Goal: Information Seeking & Learning: Learn about a topic

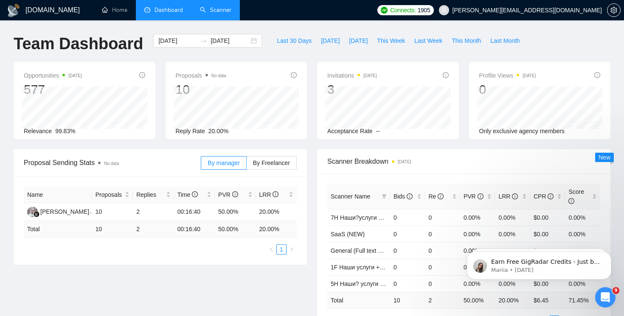
click at [220, 9] on link "Scanner" at bounding box center [215, 9] width 31 height 7
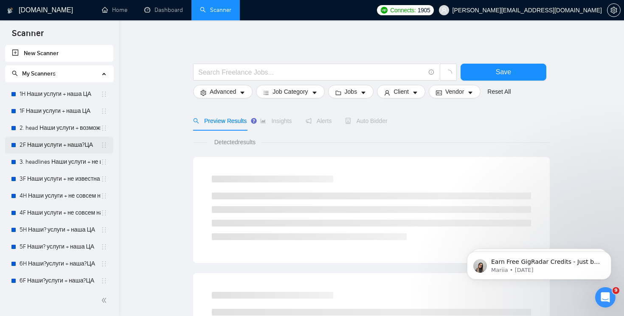
scroll to position [157, 0]
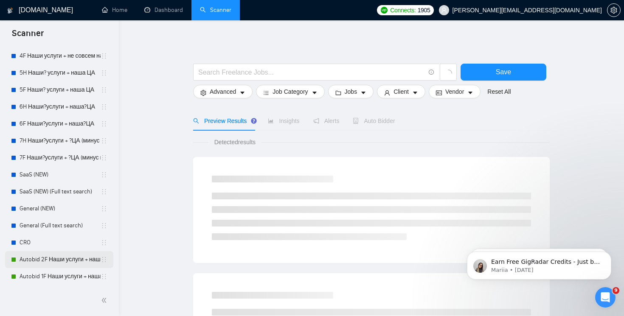
click at [62, 265] on link "Autobid 2F Наши услуги + наша?ЦА" at bounding box center [60, 259] width 81 height 17
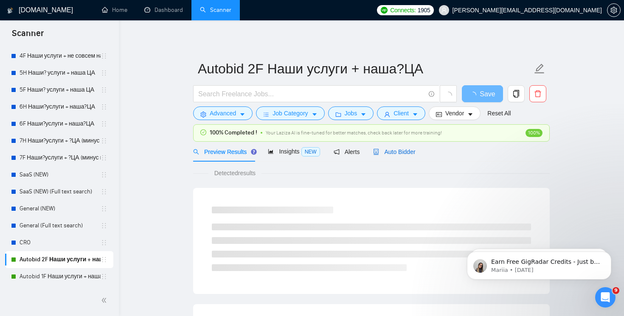
click at [402, 155] on span "Auto Bidder" at bounding box center [394, 152] width 42 height 7
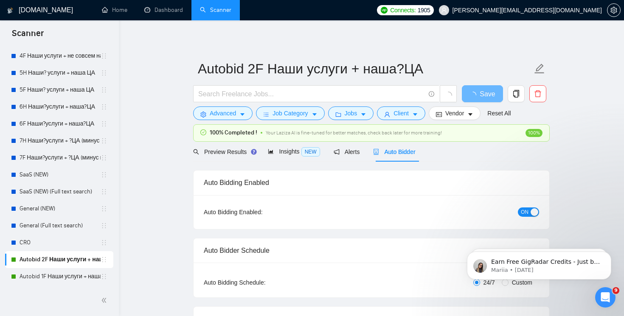
radio input "false"
radio input "true"
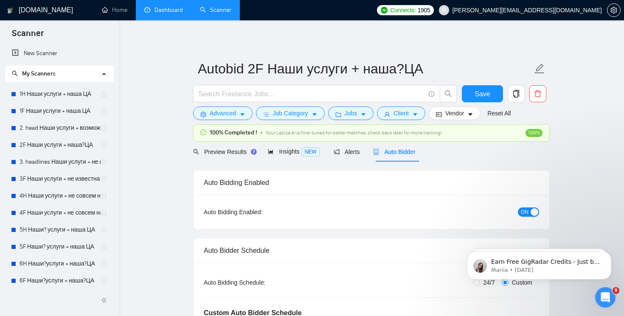
click at [157, 14] on link "Dashboard" at bounding box center [163, 9] width 39 height 7
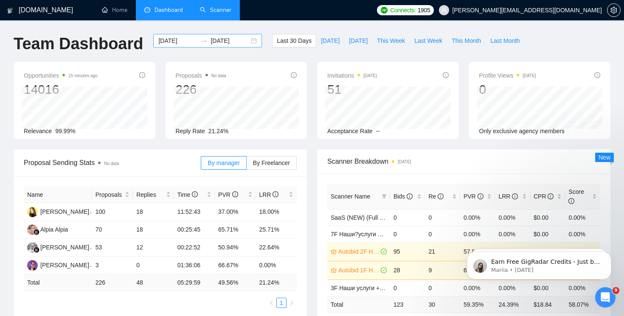
click at [240, 44] on input "[DATE]" at bounding box center [230, 40] width 39 height 9
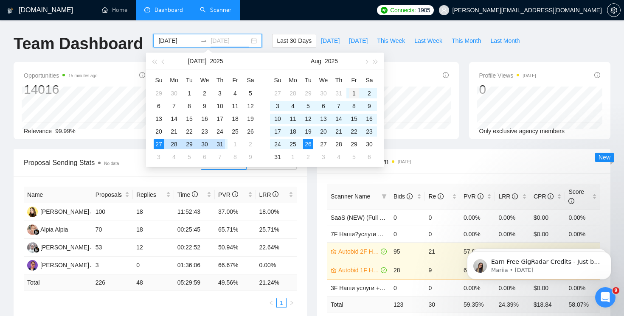
type input "[DATE]"
click at [350, 93] on div "1" at bounding box center [354, 93] width 10 height 10
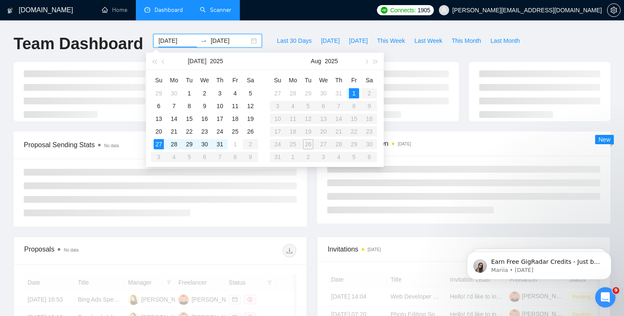
click at [307, 146] on table "Su Mo Tu We Th Fr Sa 27 28 29 30 31 1 2 3 4 5 6 7 8 9 10 11 12 13 14 15 16 17 1…" at bounding box center [323, 118] width 107 height 90
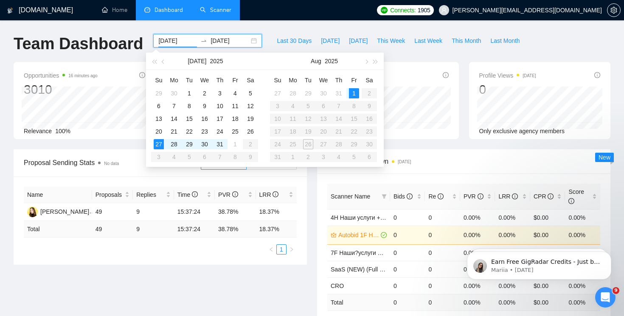
type input "[DATE]"
click at [353, 93] on div "1" at bounding box center [354, 93] width 10 height 10
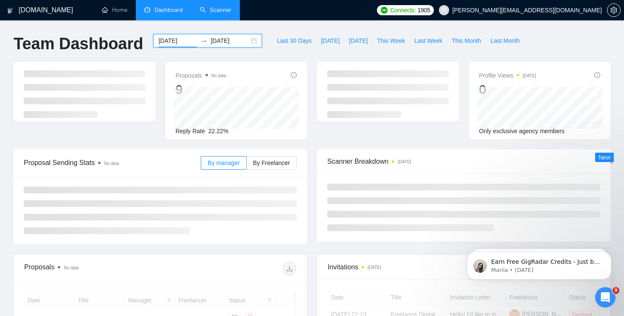
click at [216, 37] on input "[DATE]" at bounding box center [230, 40] width 39 height 9
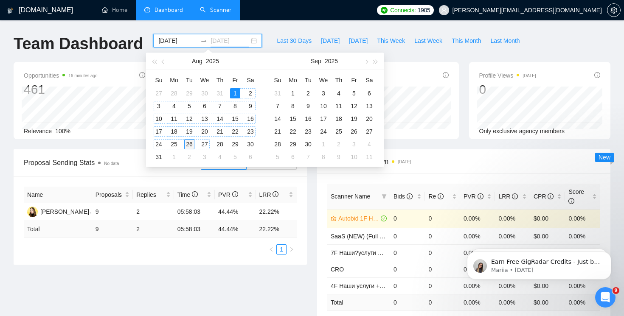
type input "[DATE]"
click at [193, 142] on div "26" at bounding box center [189, 144] width 10 height 10
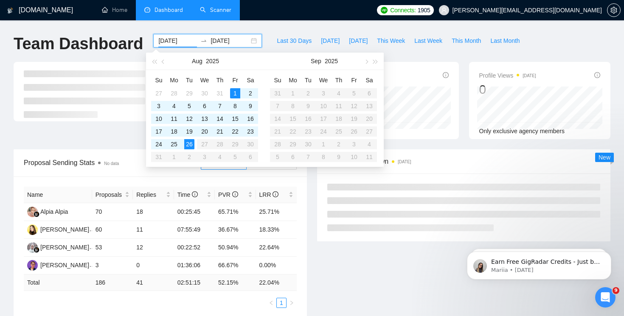
click at [304, 207] on div "Name Proposals Replies Time PVR LRR Alpia Alpia 70 18 00:25:45 65.71% 25.71% [P…" at bounding box center [160, 248] width 293 height 142
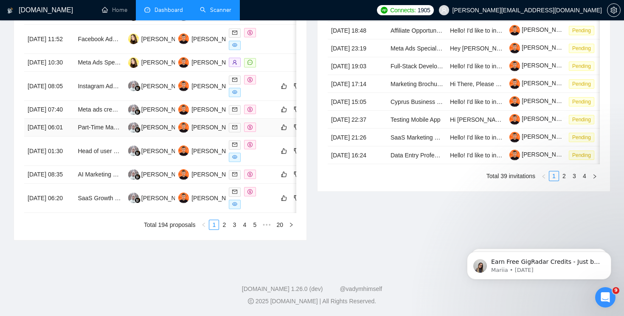
scroll to position [461, 0]
click at [222, 225] on link "2" at bounding box center [223, 224] width 9 height 9
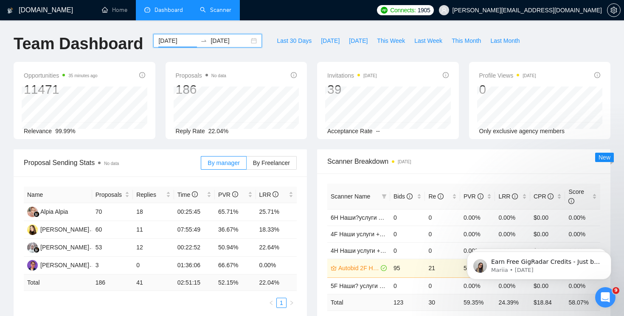
click at [226, 14] on link "Scanner" at bounding box center [215, 9] width 31 height 7
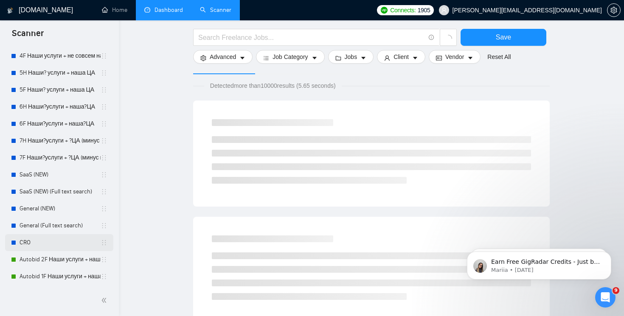
scroll to position [75, 0]
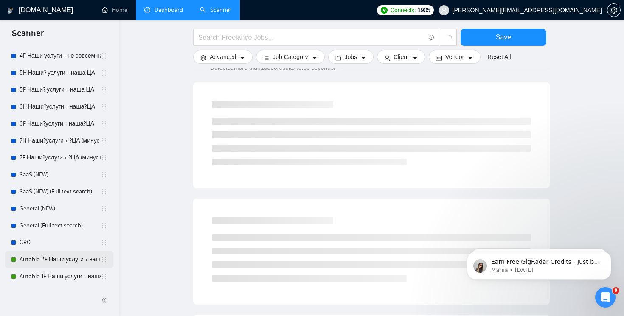
click at [63, 260] on link "Autobid 2F Наши услуги + наша?ЦА" at bounding box center [60, 259] width 81 height 17
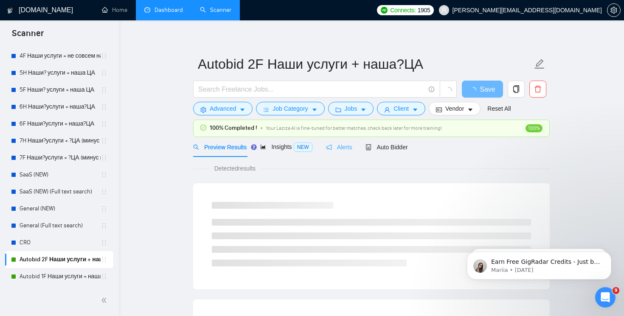
scroll to position [30, 0]
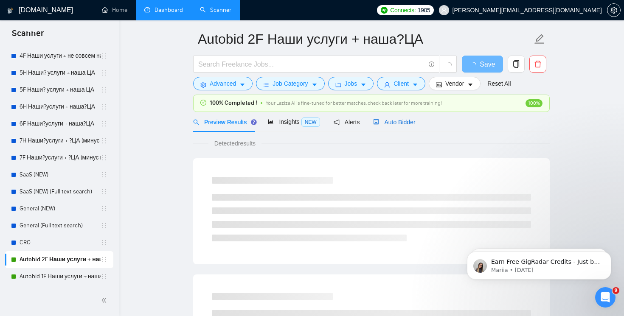
click at [402, 118] on div "Auto Bidder" at bounding box center [394, 122] width 42 height 9
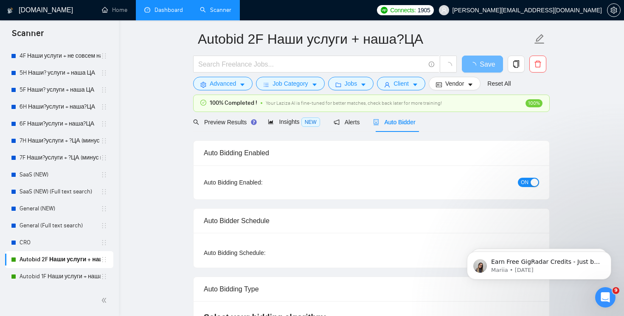
radio input "false"
radio input "true"
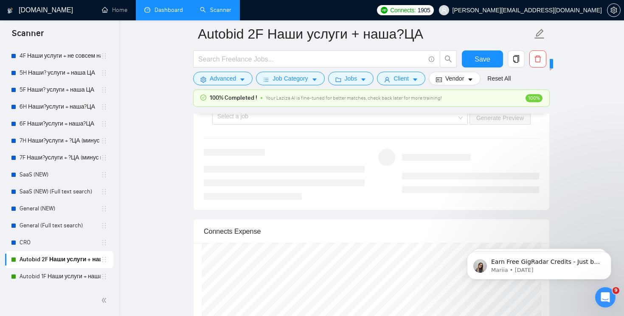
scroll to position [1801, 0]
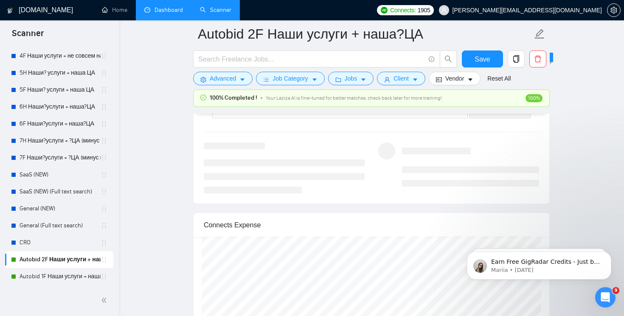
click at [170, 14] on link "Dashboard" at bounding box center [163, 9] width 39 height 7
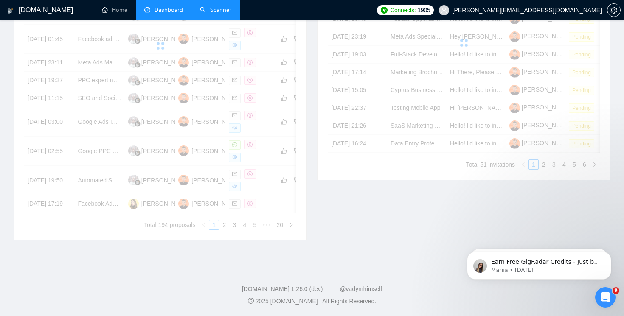
scroll to position [441, 0]
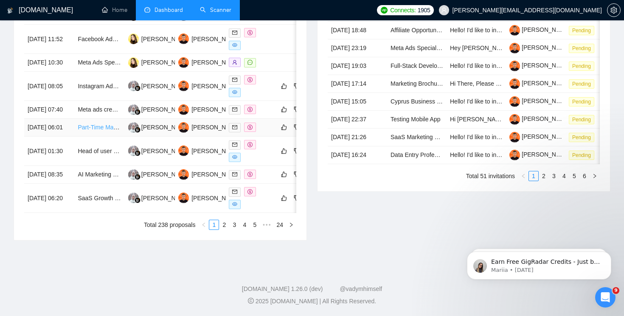
click at [105, 124] on link "Part-Time Marketing Manager / Fractional CMO for Financial Education SaaS Compa…" at bounding box center [193, 127] width 230 height 7
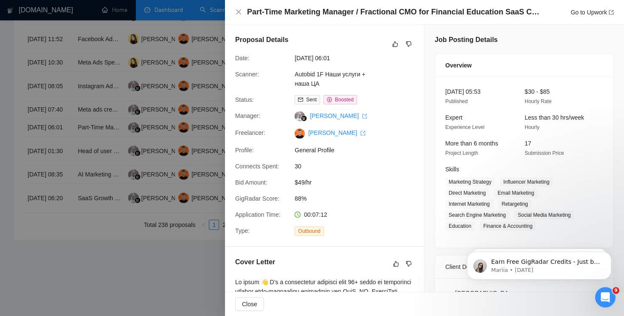
click at [236, 7] on div "Part-Time Marketing Manager / Fractional CMO for Financial Education SaaS Compa…" at bounding box center [424, 12] width 379 height 11
click at [238, 11] on icon "close" at bounding box center [238, 11] width 5 height 5
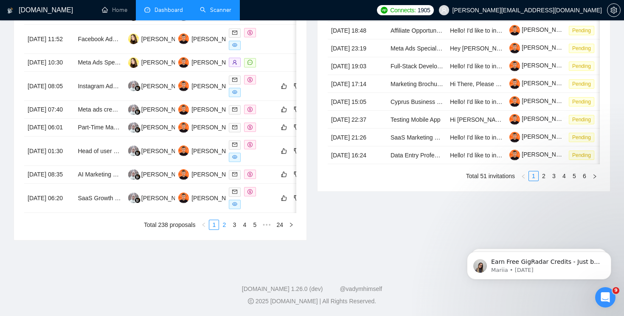
click at [225, 224] on link "2" at bounding box center [223, 224] width 9 height 9
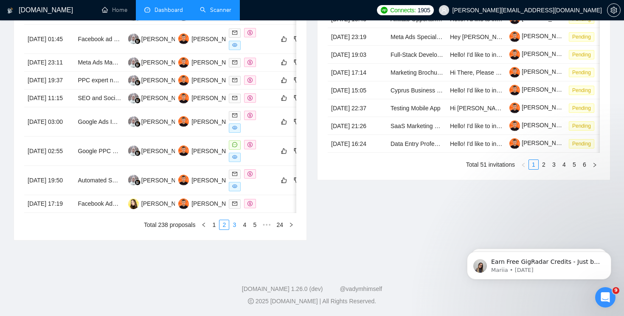
click at [233, 227] on link "3" at bounding box center [234, 224] width 9 height 9
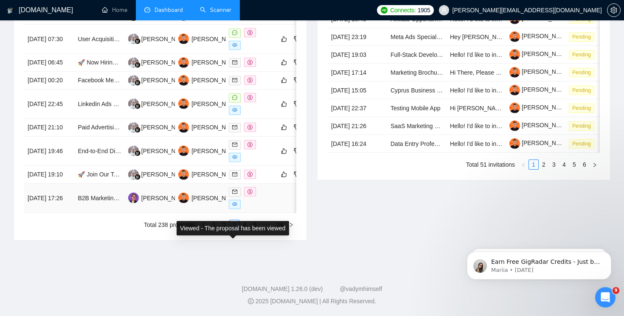
click at [235, 207] on icon "eye" at bounding box center [234, 204] width 5 height 5
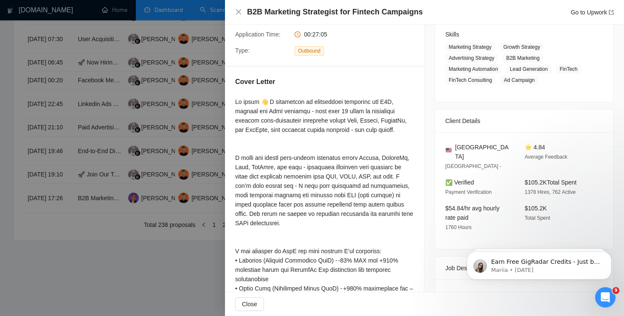
scroll to position [136, 0]
click at [237, 13] on icon "close" at bounding box center [238, 11] width 7 height 7
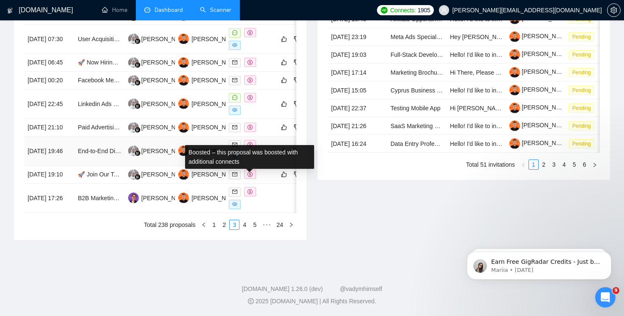
scroll to position [466, 0]
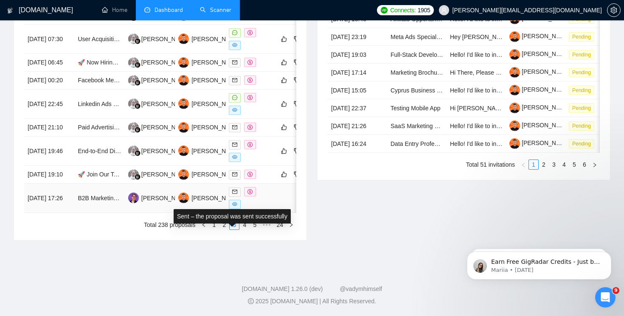
click at [236, 191] on icon "mail" at bounding box center [234, 191] width 5 height 5
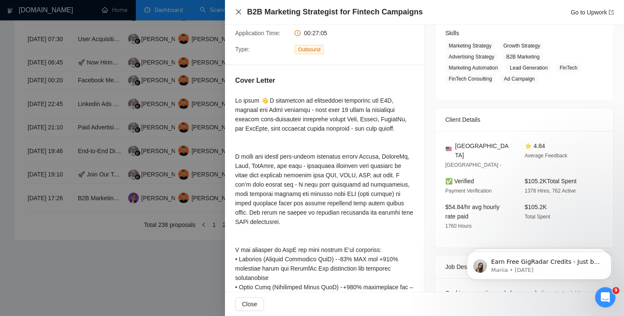
click at [239, 9] on icon "close" at bounding box center [238, 11] width 7 height 7
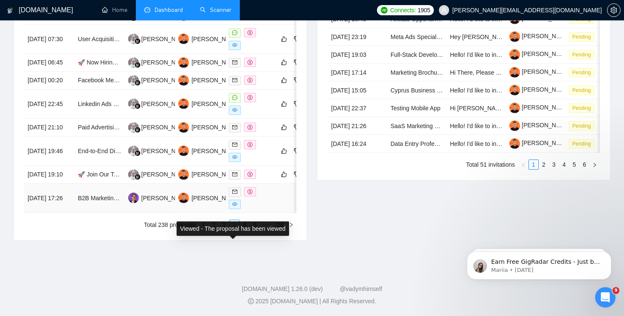
click at [236, 203] on icon "eye" at bounding box center [234, 204] width 5 height 4
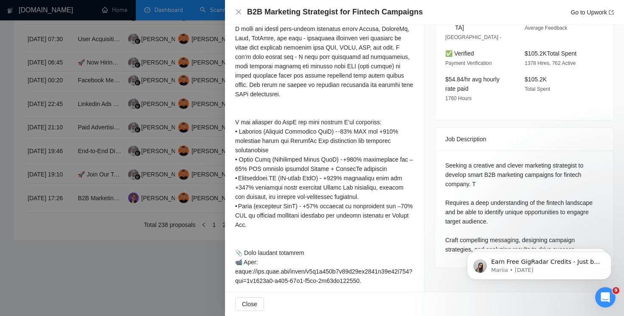
scroll to position [299, 0]
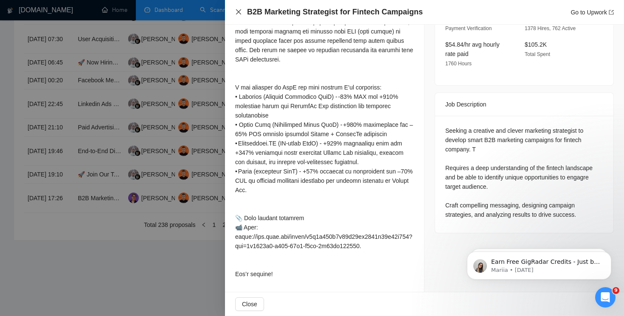
click at [237, 9] on icon "close" at bounding box center [238, 11] width 7 height 7
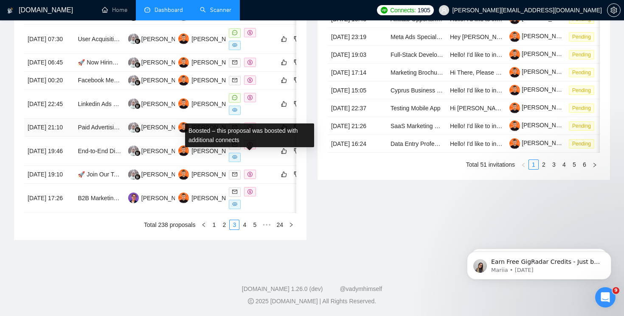
scroll to position [462, 0]
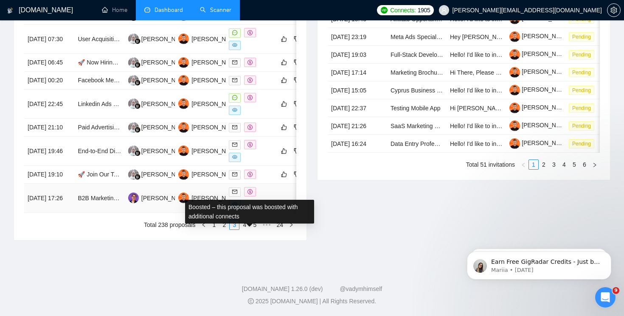
click at [250, 194] on icon "dollar" at bounding box center [249, 191] width 5 height 5
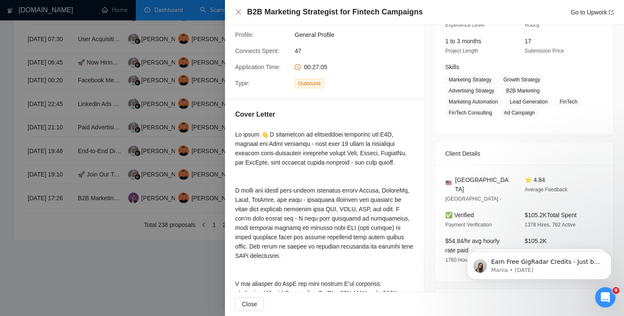
scroll to position [101, 0]
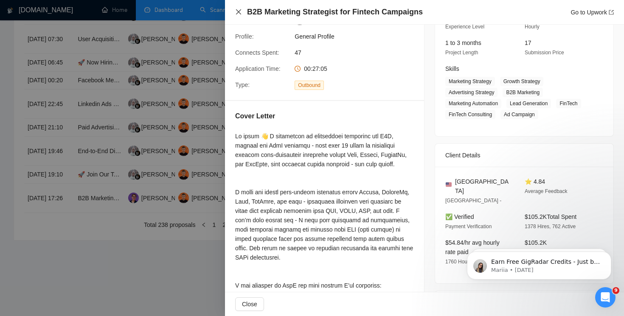
click at [236, 11] on icon "close" at bounding box center [238, 11] width 7 height 7
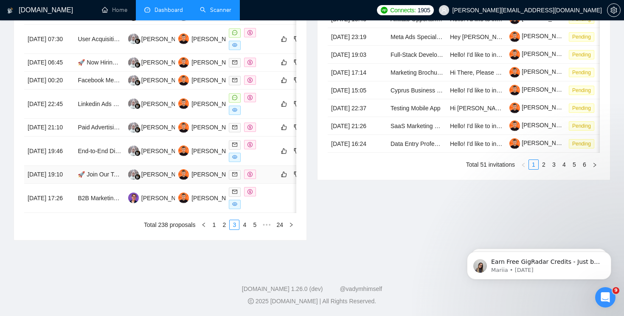
click at [251, 176] on icon "dollar" at bounding box center [249, 174] width 5 height 5
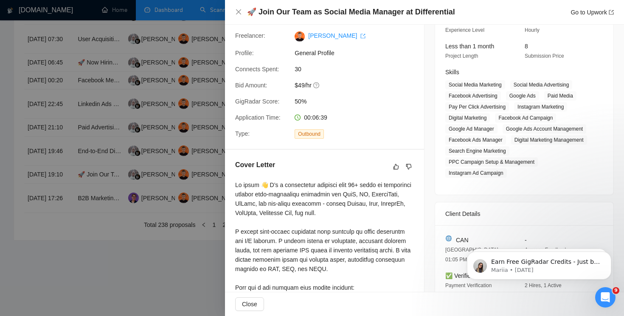
scroll to position [121, 0]
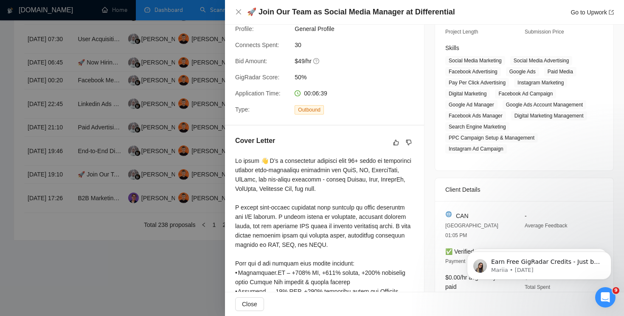
click at [238, 16] on div "🚀 Join Our Team as Social Media Manager at Differential Go to Upwork" at bounding box center [424, 12] width 379 height 11
click at [237, 14] on icon "close" at bounding box center [238, 11] width 7 height 7
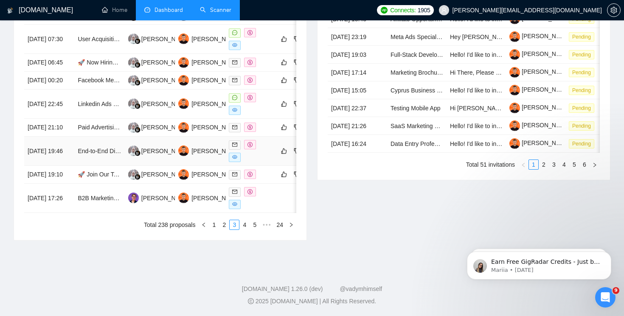
scroll to position [466, 0]
click at [244, 226] on link "4" at bounding box center [244, 224] width 9 height 9
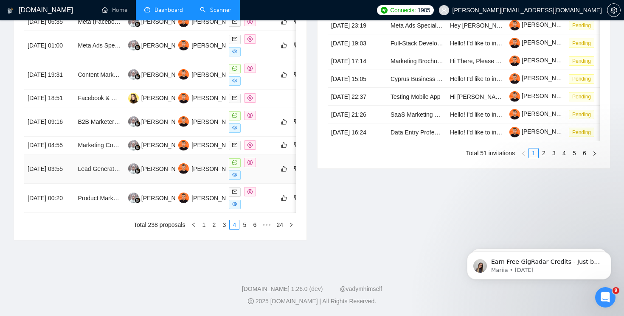
scroll to position [463, 0]
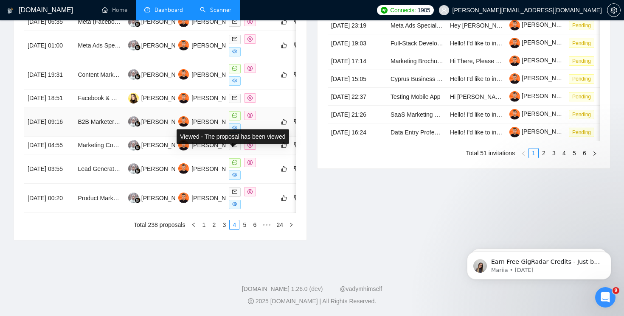
click at [234, 128] on icon "eye" at bounding box center [234, 128] width 5 height 4
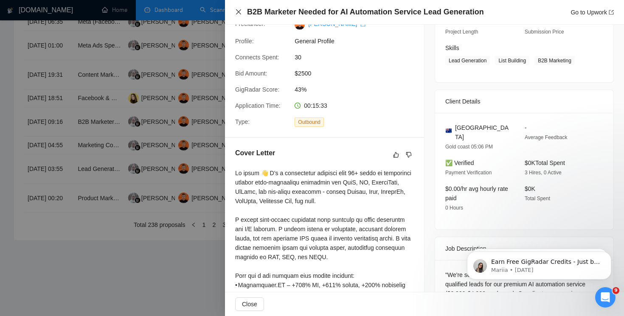
click at [238, 12] on icon "close" at bounding box center [238, 11] width 5 height 5
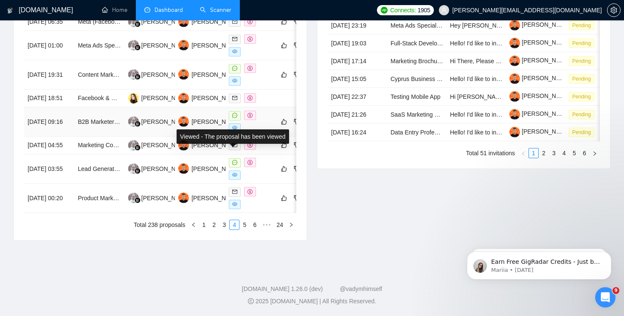
scroll to position [470, 0]
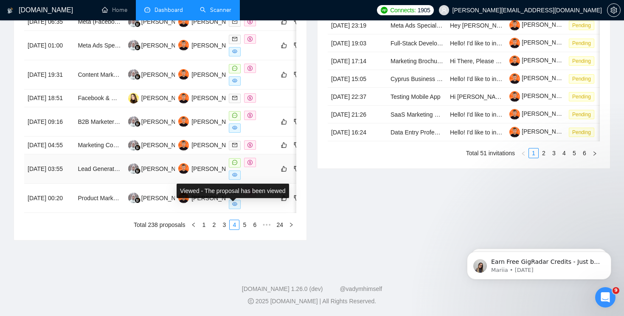
click at [235, 177] on icon "eye" at bounding box center [234, 174] width 5 height 5
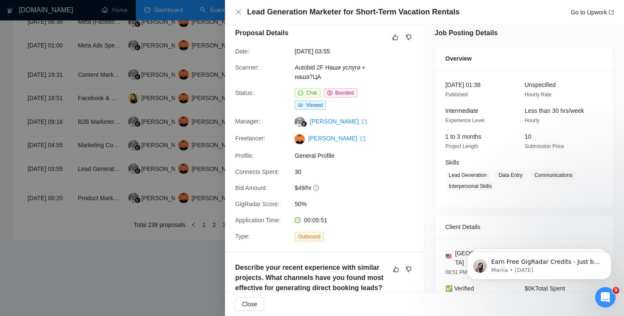
scroll to position [0, 0]
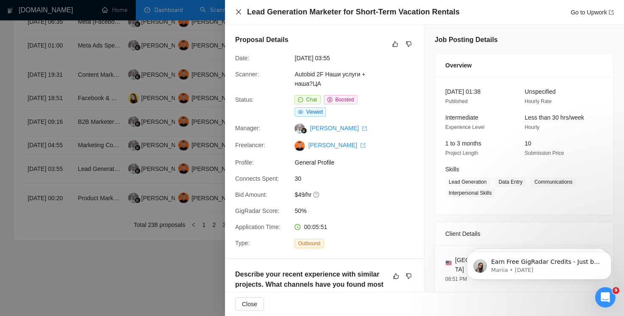
click at [238, 13] on icon "close" at bounding box center [238, 11] width 7 height 7
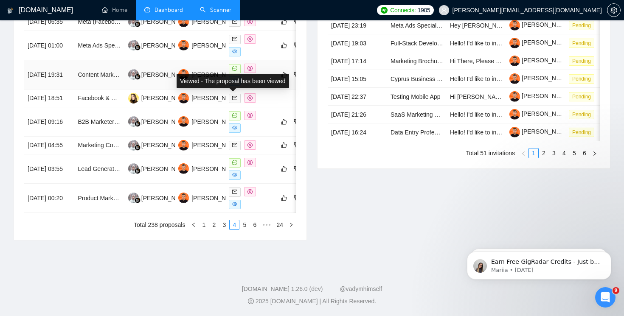
click at [238, 86] on span at bounding box center [235, 80] width 12 height 9
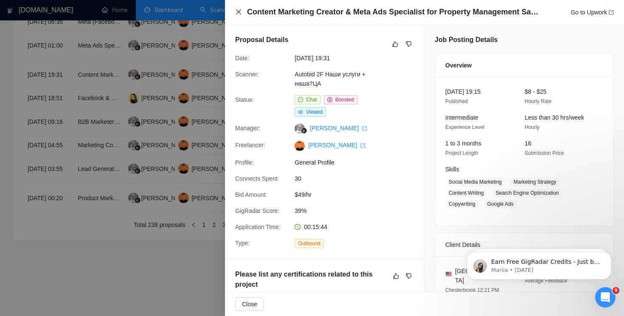
click at [241, 15] on icon "close" at bounding box center [238, 11] width 7 height 7
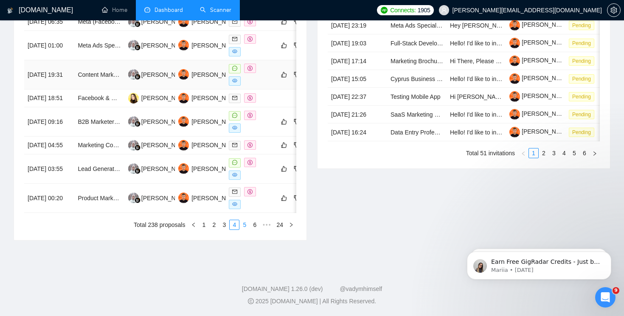
scroll to position [456, 0]
click at [239, 209] on span at bounding box center [235, 204] width 12 height 9
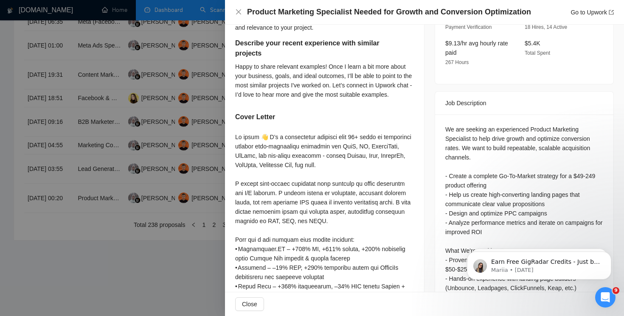
scroll to position [429, 0]
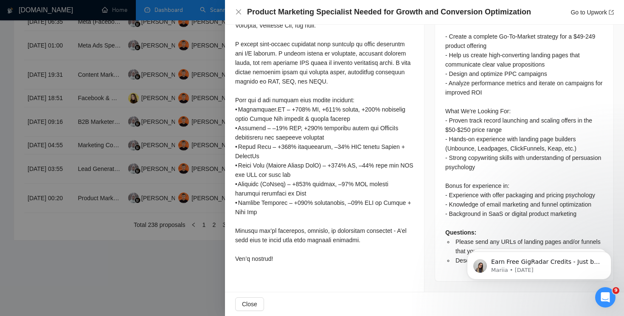
click at [235, 11] on div "Product Marketing Specialist Needed for Growth and Conversion Optimization Go t…" at bounding box center [424, 12] width 399 height 25
click at [238, 12] on icon "close" at bounding box center [238, 11] width 5 height 5
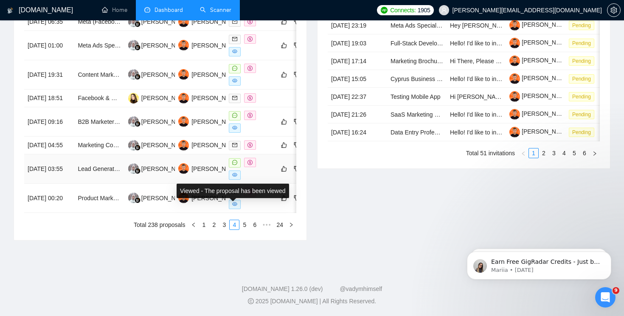
click at [234, 177] on icon "eye" at bounding box center [234, 174] width 5 height 5
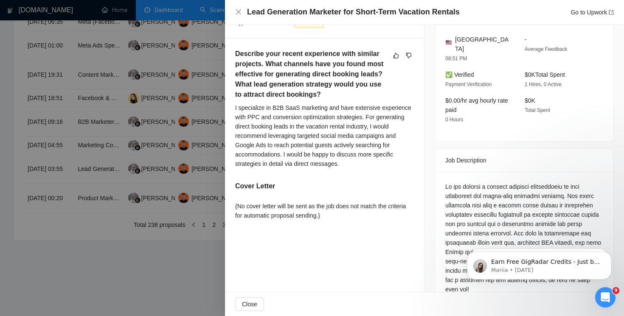
scroll to position [239, 0]
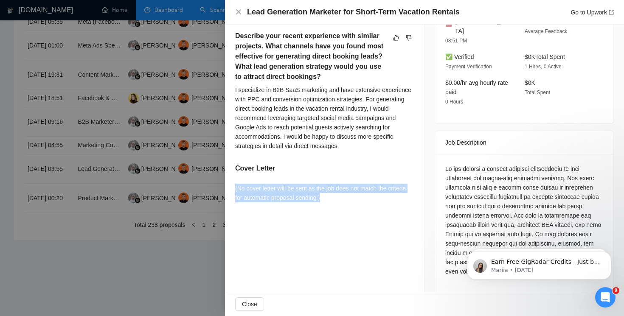
drag, startPoint x: 354, startPoint y: 201, endPoint x: 235, endPoint y: 183, distance: 120.2
click at [235, 184] on div "{No cover letter will be sent as the job does not match the criteria for automa…" at bounding box center [324, 193] width 179 height 19
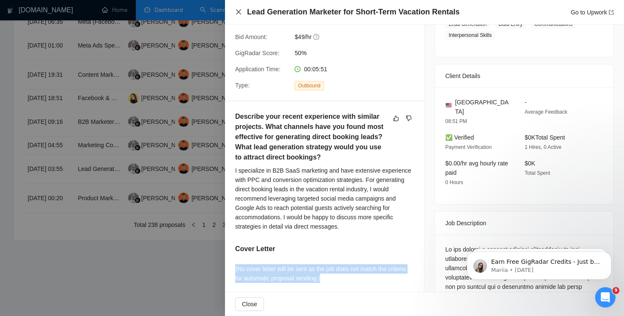
click at [240, 12] on icon "close" at bounding box center [238, 11] width 7 height 7
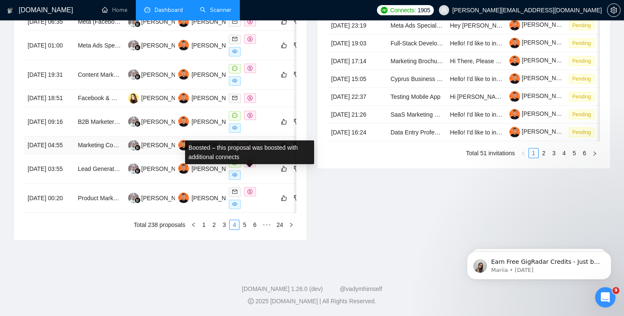
click at [251, 148] on icon "dollar" at bounding box center [249, 145] width 5 height 5
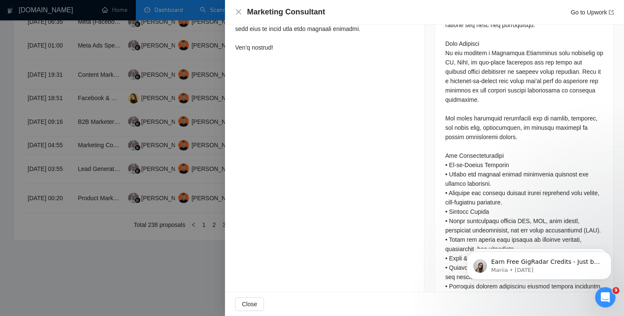
scroll to position [530, 0]
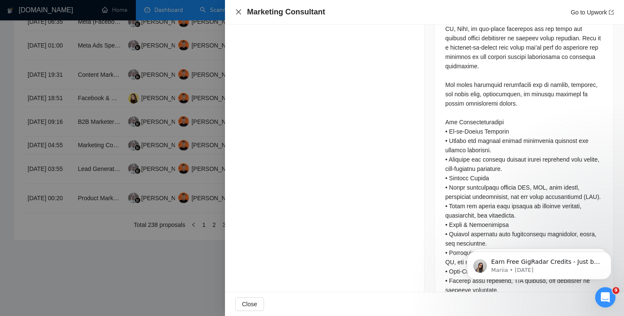
click at [238, 12] on icon "close" at bounding box center [238, 11] width 5 height 5
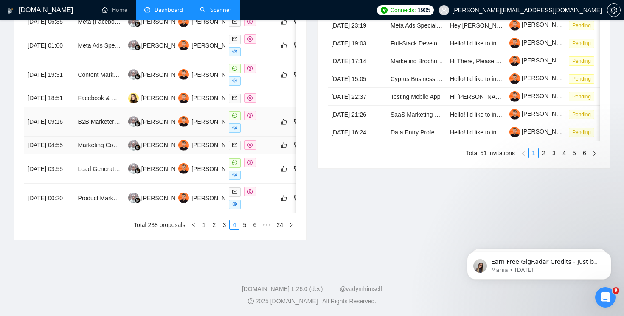
scroll to position [428, 0]
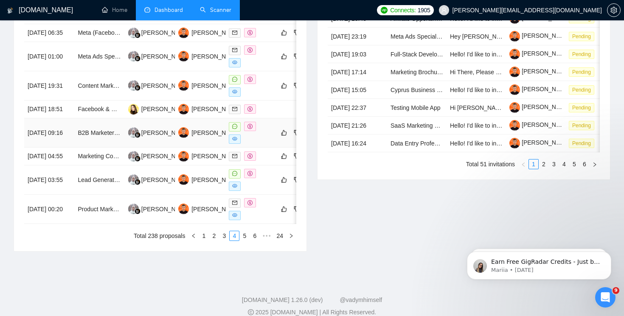
click at [235, 144] on span at bounding box center [235, 139] width 12 height 9
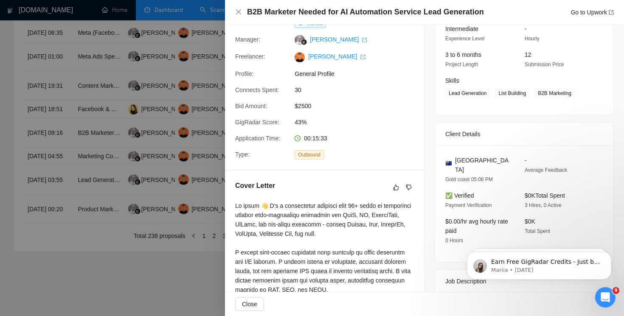
scroll to position [119, 0]
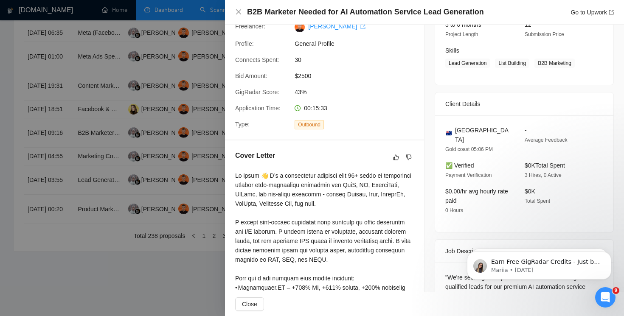
click at [239, 7] on div "B2B Marketer Needed for AI Automation Service Lead Generation Go to Upwork" at bounding box center [424, 12] width 379 height 11
click at [239, 8] on div "B2B Marketer Needed for AI Automation Service Lead Generation Go to Upwork" at bounding box center [424, 12] width 379 height 11
click at [240, 13] on icon "close" at bounding box center [238, 11] width 5 height 5
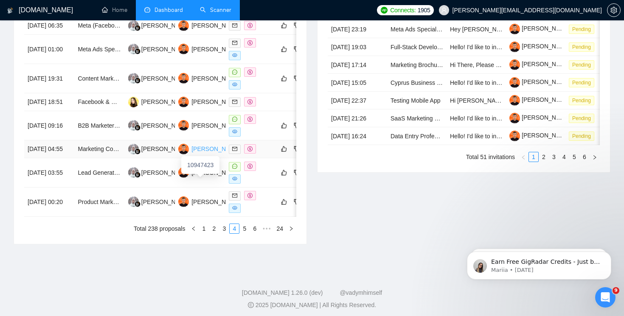
scroll to position [458, 0]
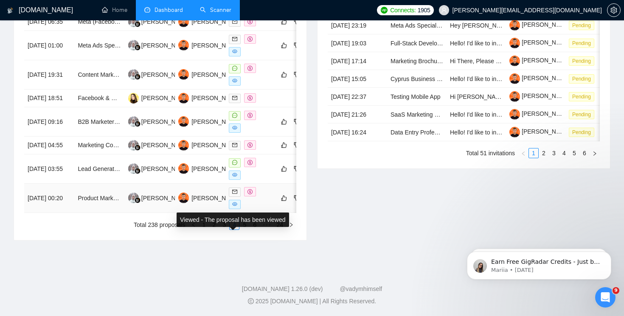
click at [234, 207] on icon "eye" at bounding box center [234, 204] width 5 height 5
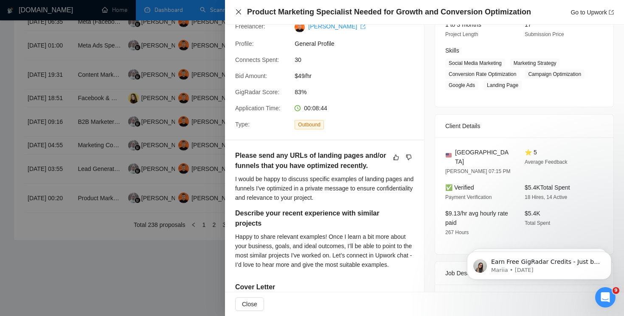
click at [236, 10] on icon "close" at bounding box center [238, 11] width 5 height 5
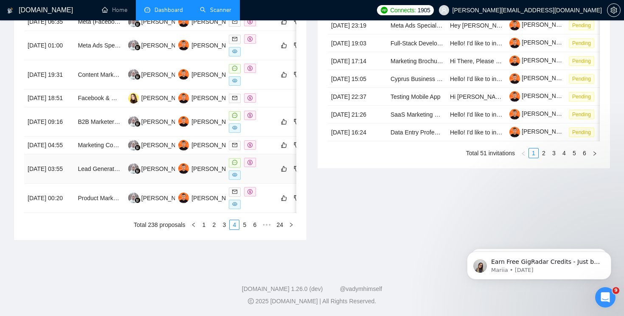
click at [234, 184] on td at bounding box center [250, 169] width 50 height 29
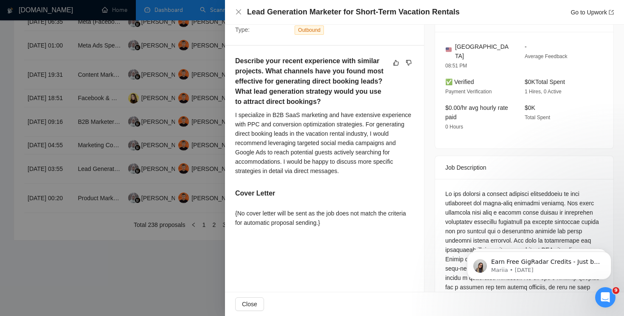
scroll to position [217, 0]
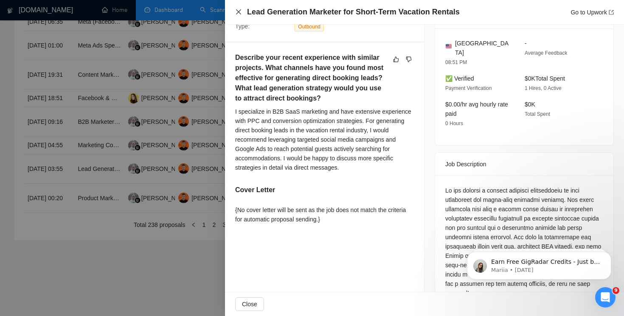
click at [238, 11] on icon "close" at bounding box center [238, 11] width 7 height 7
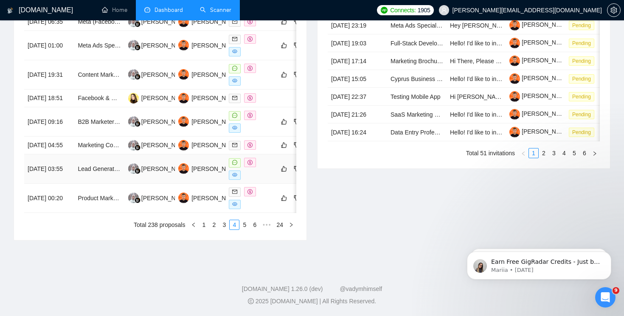
scroll to position [470, 0]
click at [244, 225] on link "5" at bounding box center [244, 224] width 9 height 9
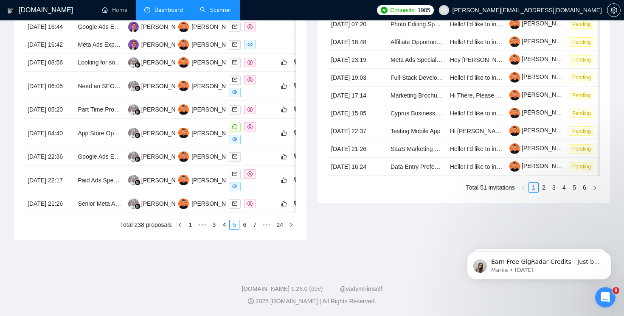
scroll to position [460, 0]
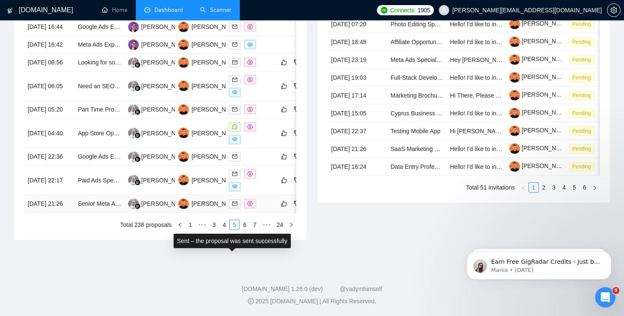
click at [247, 201] on icon "dollar" at bounding box center [249, 203] width 5 height 5
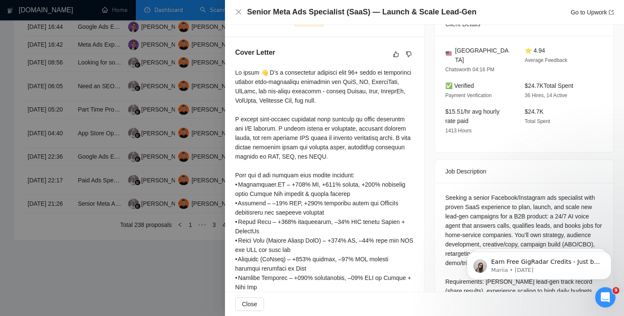
scroll to position [237, 0]
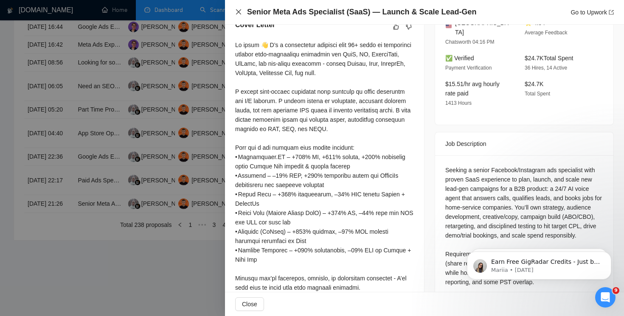
click at [237, 12] on icon "close" at bounding box center [238, 11] width 7 height 7
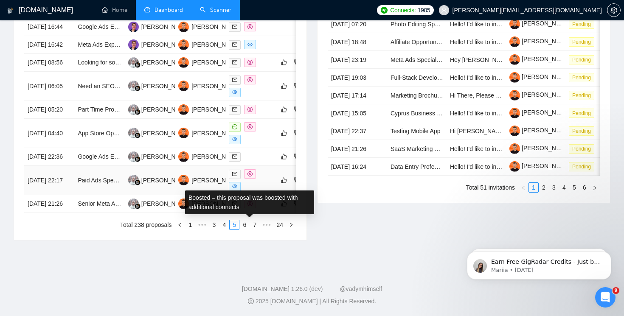
click at [247, 171] on icon "dollar" at bounding box center [249, 173] width 5 height 5
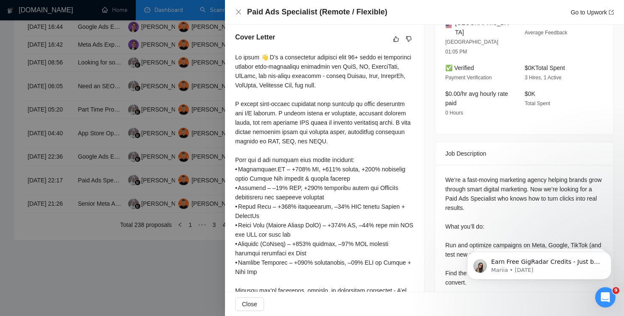
scroll to position [214, 0]
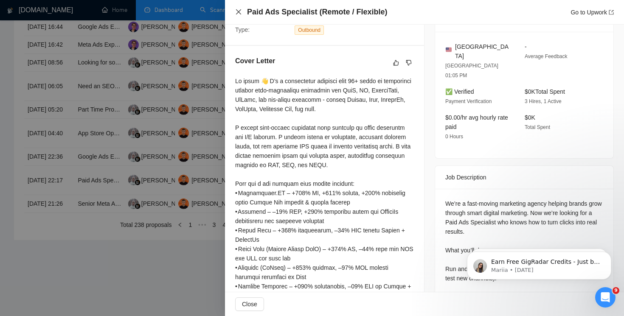
click at [237, 10] on icon "close" at bounding box center [238, 11] width 7 height 7
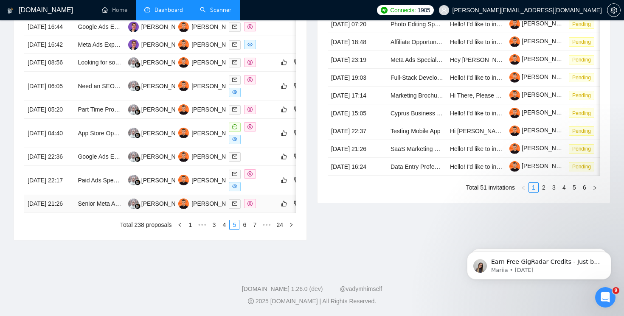
scroll to position [460, 0]
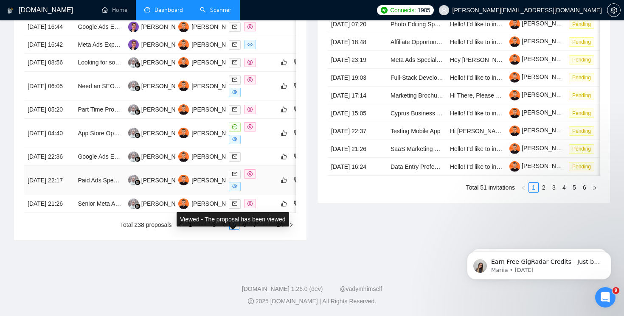
click at [235, 184] on icon "eye" at bounding box center [234, 186] width 5 height 5
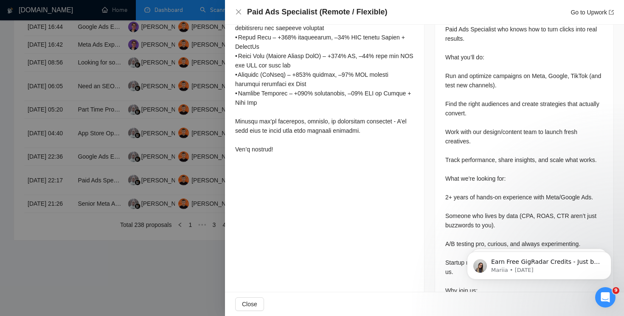
scroll to position [393, 0]
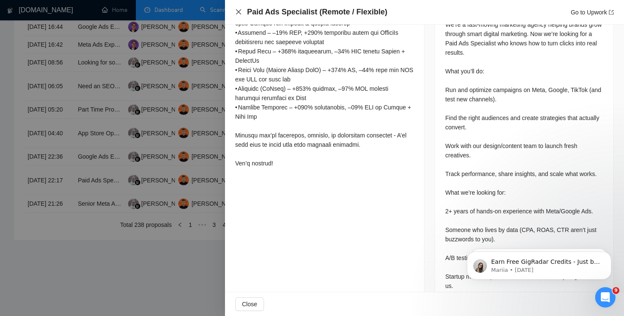
click at [238, 11] on icon "close" at bounding box center [238, 11] width 5 height 5
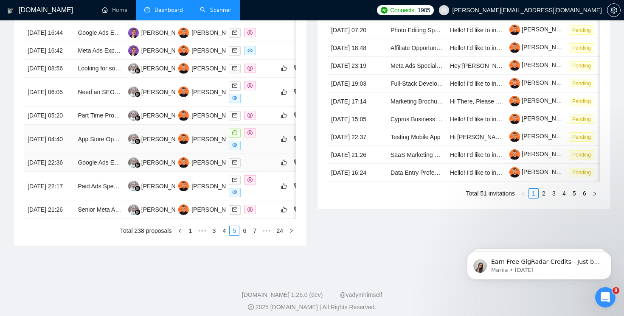
scroll to position [404, 0]
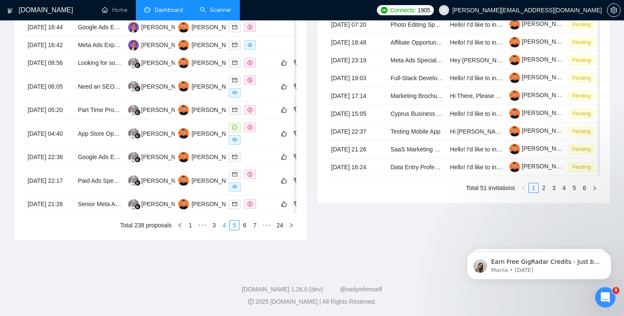
click at [222, 230] on link "4" at bounding box center [223, 225] width 9 height 9
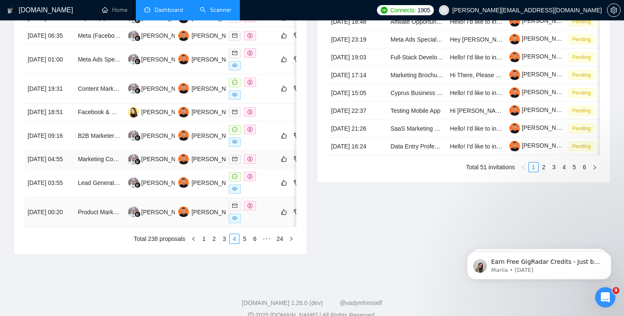
scroll to position [431, 0]
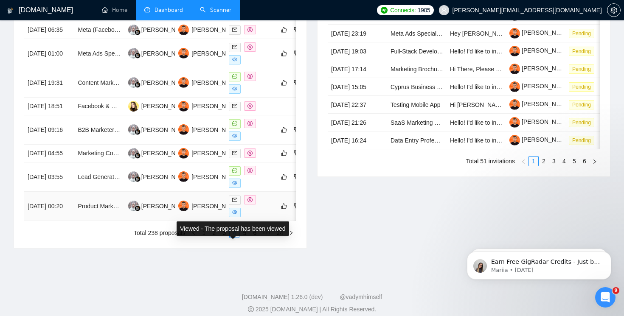
click at [237, 217] on span at bounding box center [235, 212] width 12 height 9
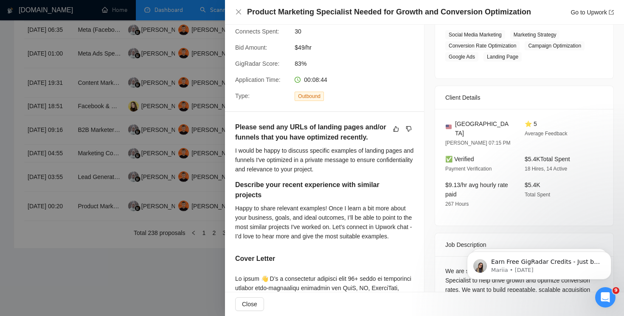
scroll to position [149, 0]
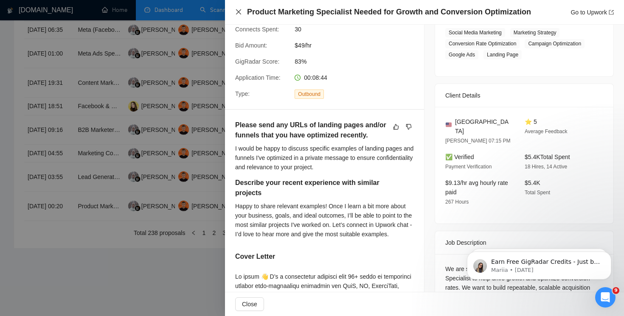
click at [238, 11] on icon "close" at bounding box center [238, 11] width 7 height 7
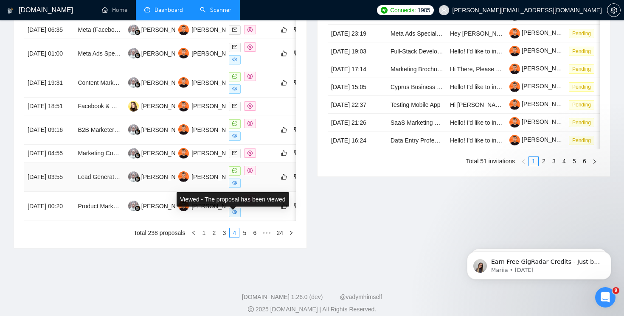
click at [237, 188] on span at bounding box center [235, 183] width 12 height 9
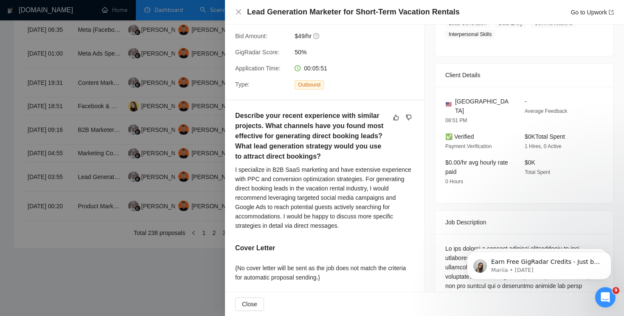
scroll to position [163, 0]
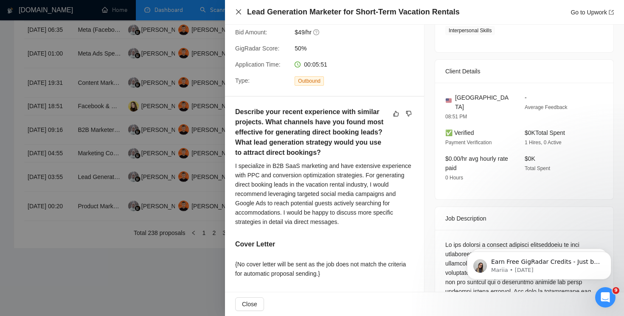
click at [237, 11] on icon "close" at bounding box center [238, 11] width 5 height 5
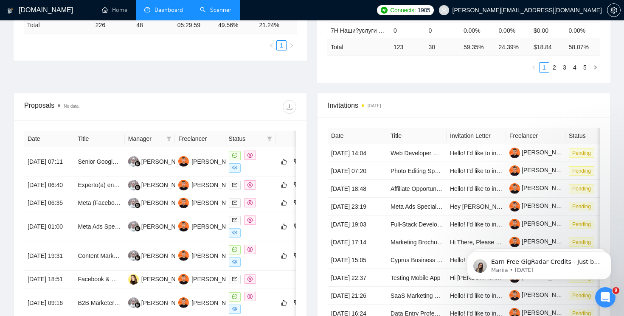
scroll to position [0, 0]
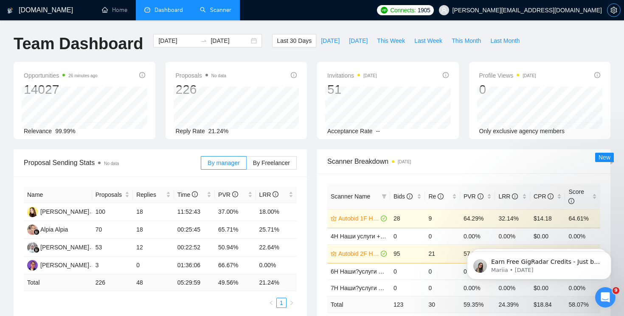
click at [609, 11] on span "setting" at bounding box center [613, 10] width 13 height 7
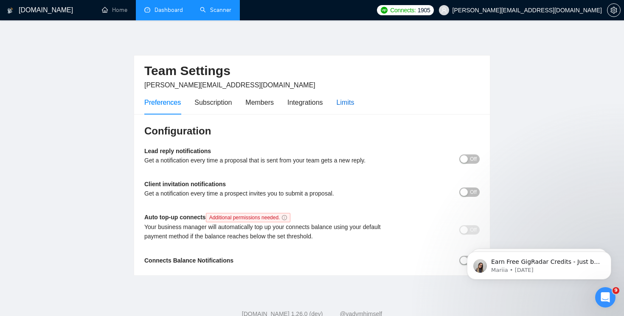
click at [342, 106] on div "Limits" at bounding box center [346, 102] width 18 height 11
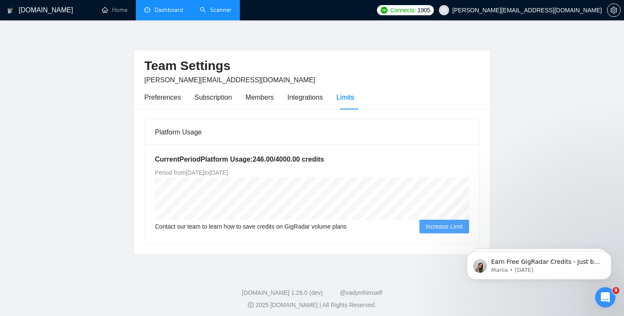
scroll to position [9, 0]
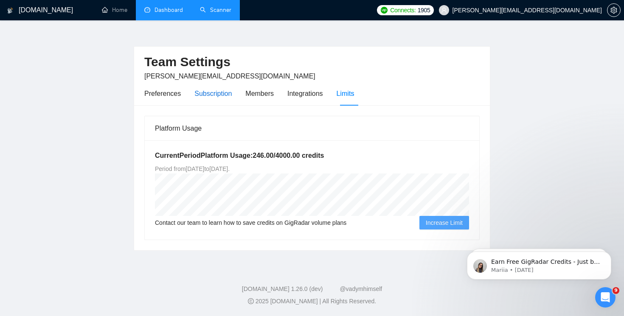
click at [220, 98] on div "Subscription" at bounding box center [212, 93] width 37 height 11
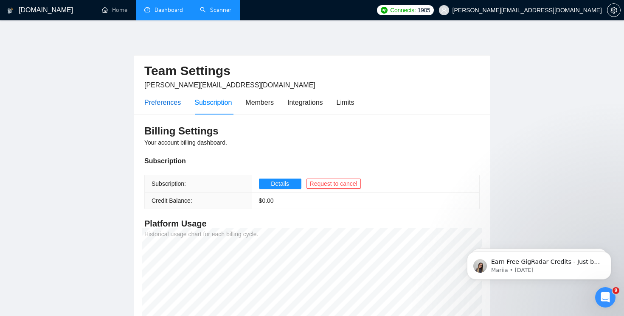
click at [161, 103] on div "Preferences" at bounding box center [162, 102] width 37 height 11
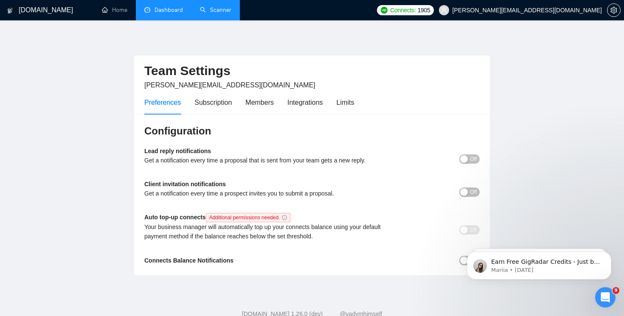
scroll to position [25, 0]
